Goal: Task Accomplishment & Management: Use online tool/utility

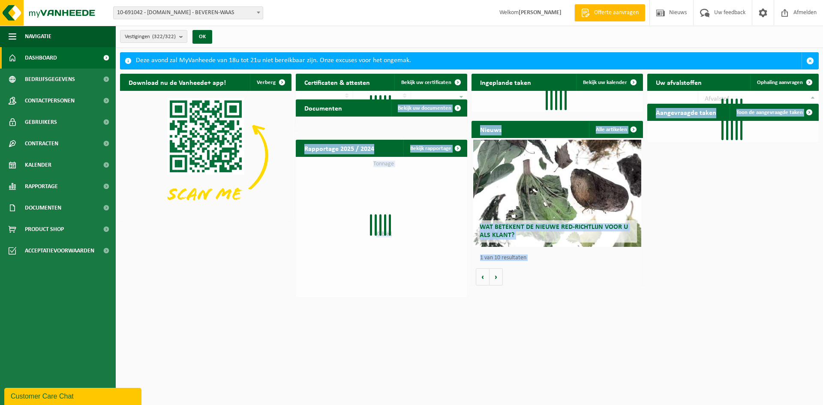
click at [177, 9] on span "10-691042 - [DOMAIN_NAME] - BEVEREN-WAAS" at bounding box center [188, 13] width 149 height 12
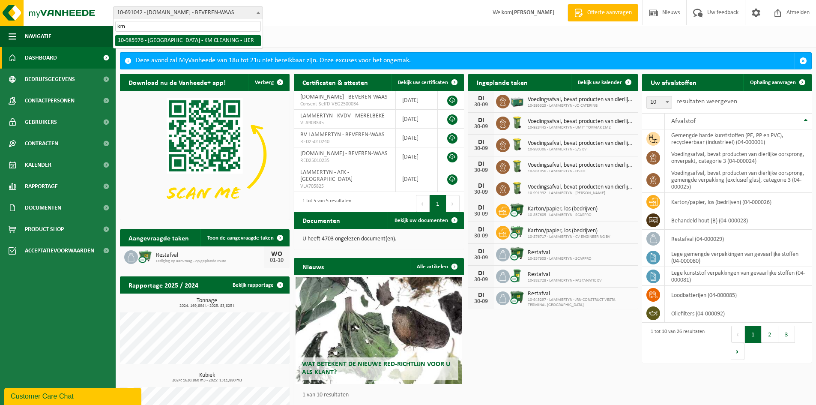
type input "km"
select select "165427"
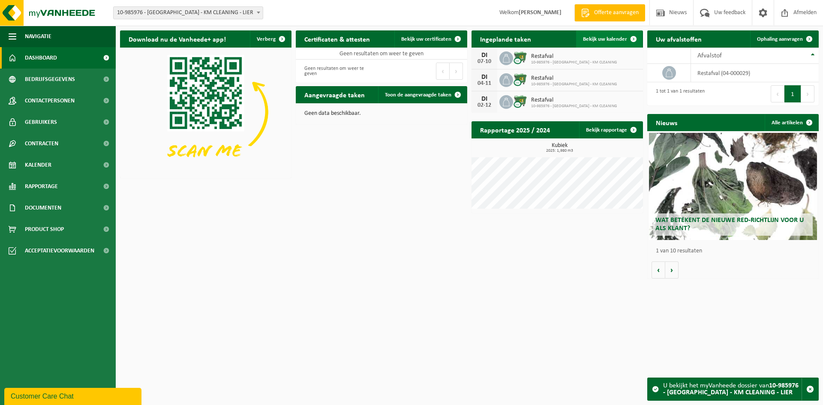
click at [607, 41] on span "Bekijk uw kalender" at bounding box center [605, 39] width 44 height 6
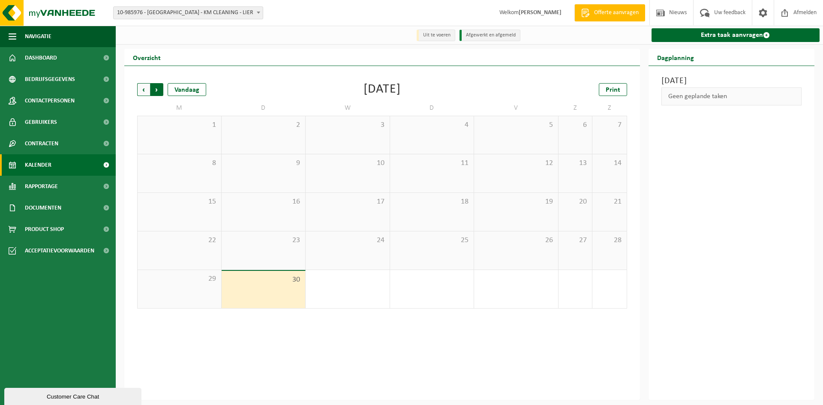
click at [144, 91] on span "Vorige" at bounding box center [143, 89] width 13 height 13
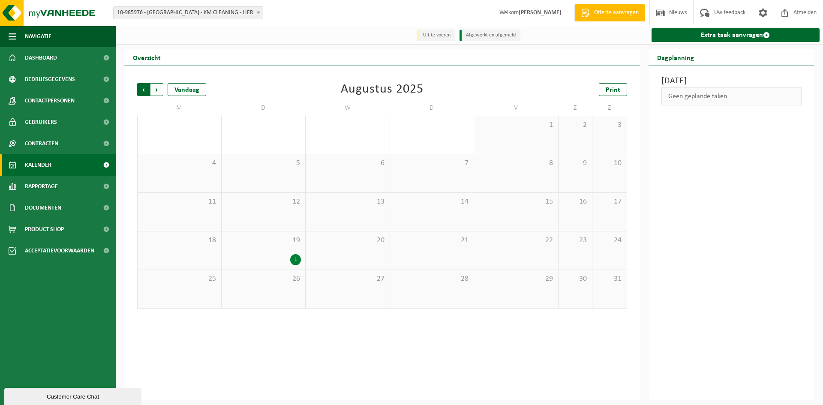
click at [155, 90] on span "Volgende" at bounding box center [156, 89] width 13 height 13
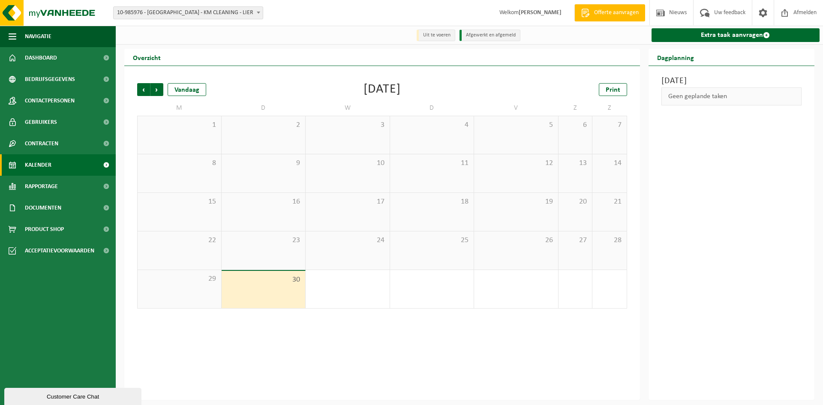
drag, startPoint x: 429, startPoint y: 332, endPoint x: 408, endPoint y: 303, distance: 36.5
click at [429, 332] on div "Vorige Volgende Vandaag September 2025 Print M D W D V Z Z 1 2 3 4 5 6 7 8 9 10…" at bounding box center [382, 233] width 516 height 334
click at [162, 93] on span "Volgende" at bounding box center [156, 89] width 13 height 13
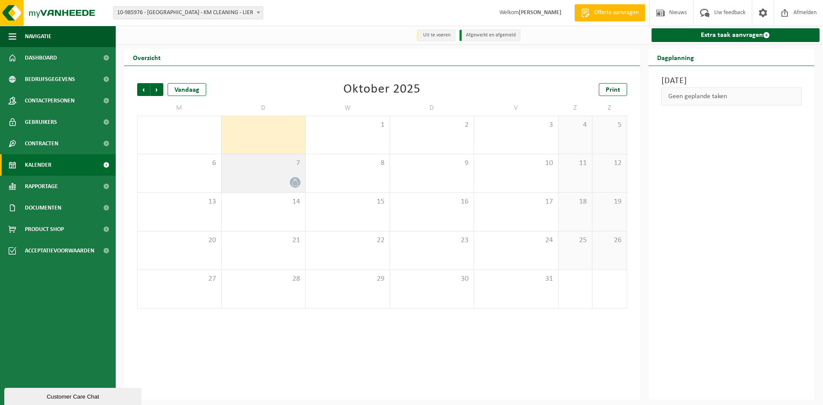
click at [288, 184] on div at bounding box center [263, 183] width 75 height 12
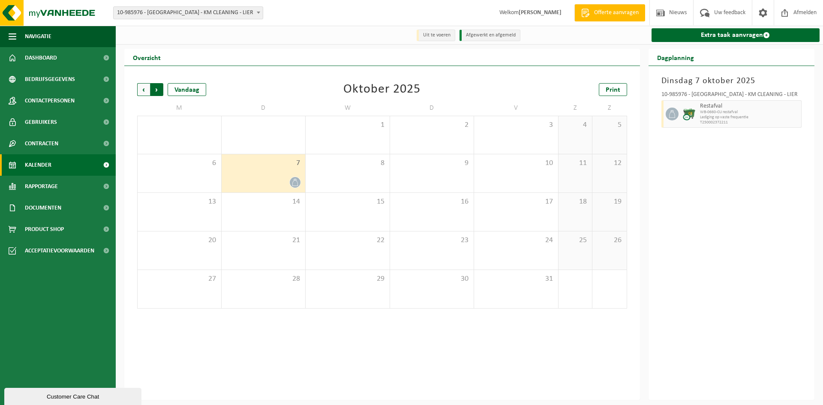
click at [142, 85] on span "Vorige" at bounding box center [143, 89] width 13 height 13
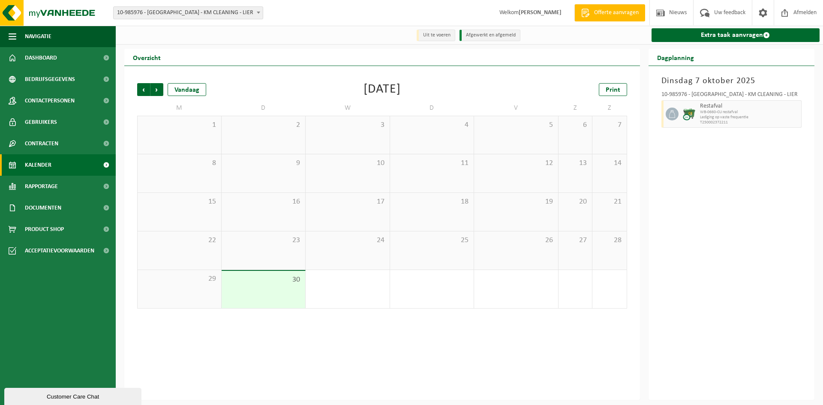
click at [248, 336] on div "Vorige Volgende Vandaag September 2025 Print M D W D V Z Z 1 2 3 4 5 6 7 8 9 10…" at bounding box center [382, 233] width 516 height 334
click at [307, 85] on div "Vorige Volgende Vandaag September 2025 Print" at bounding box center [382, 89] width 490 height 13
click at [695, 34] on link "Extra taak aanvragen" at bounding box center [735, 35] width 168 height 14
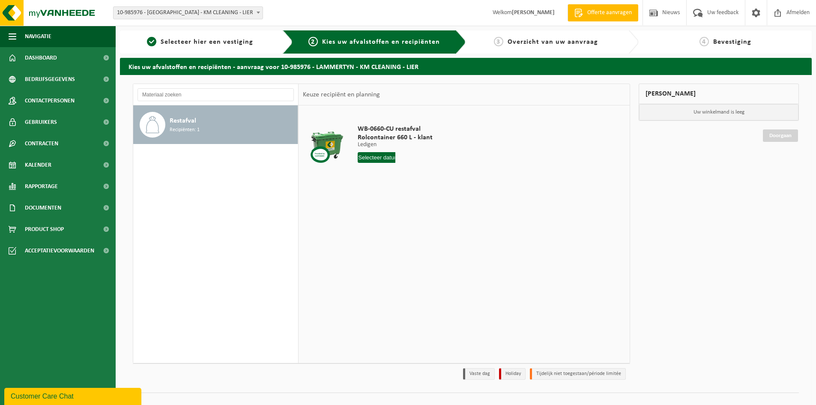
click at [384, 158] on input "text" at bounding box center [377, 157] width 38 height 11
click at [550, 159] on td "WB-0660-CU restafval Rolcontainer 660 L - klant Ledigen Ledigen Ledigen 1 Aanta…" at bounding box center [488, 146] width 274 height 72
click at [182, 39] on span "Selecteer hier een vestiging" at bounding box center [207, 42] width 93 height 7
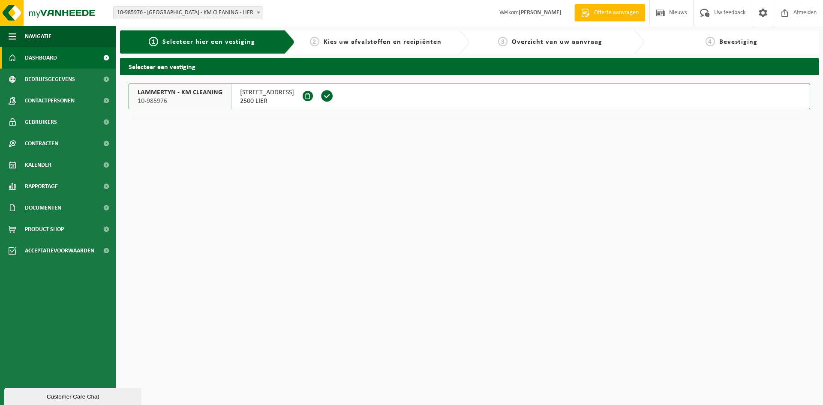
click at [59, 61] on link "Dashboard" at bounding box center [58, 57] width 116 height 21
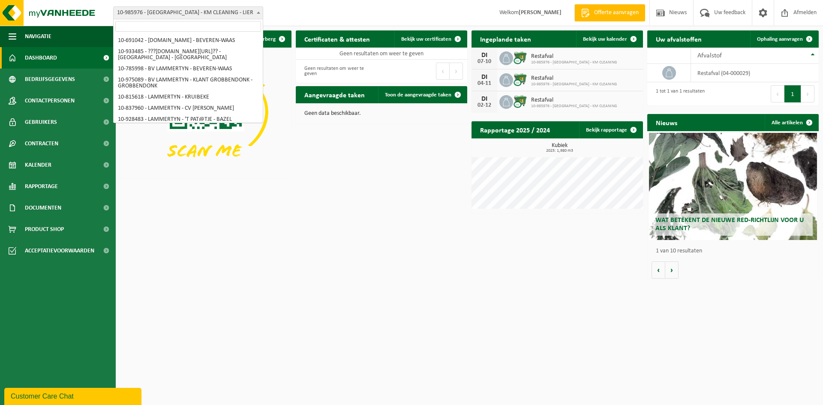
click at [185, 9] on span "10-985976 - [GEOGRAPHIC_DATA] - KM CLEANING - LIER" at bounding box center [188, 13] width 149 height 12
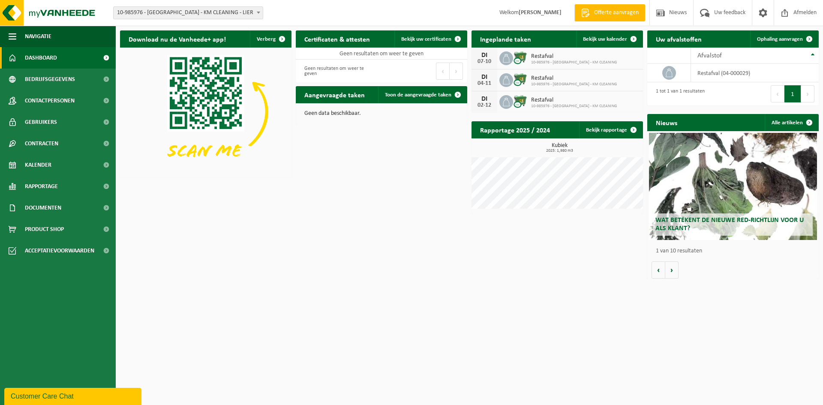
click at [306, 227] on div "Download nu de Vanheede+ app! Verberg Certificaten & attesten Bekijk uw certifi…" at bounding box center [469, 154] width 703 height 257
